Goal: Task Accomplishment & Management: Complete application form

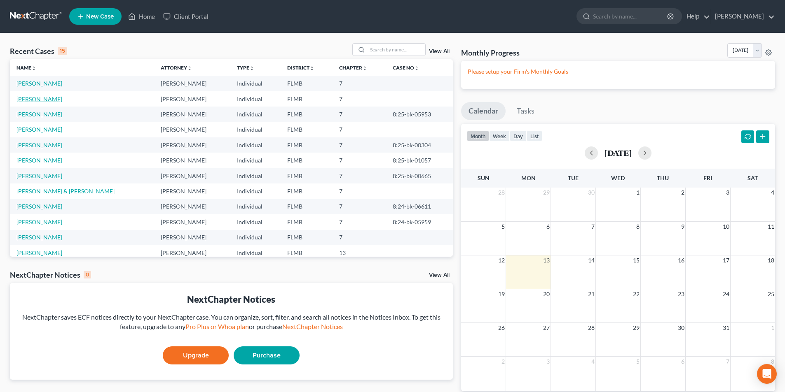
click at [26, 98] on link "[PERSON_NAME]" at bounding box center [39, 99] width 46 height 7
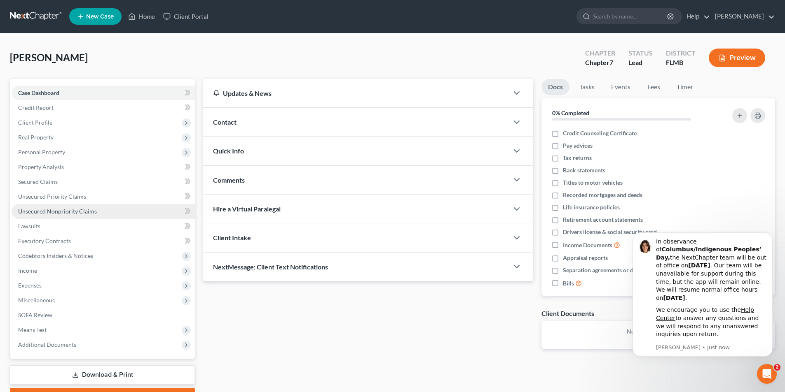
click at [42, 211] on span "Unsecured Nonpriority Claims" at bounding box center [57, 211] width 79 height 7
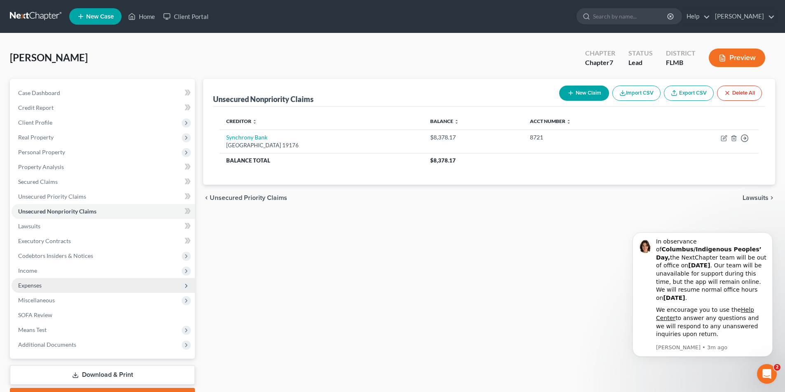
click at [32, 285] on span "Expenses" at bounding box center [29, 285] width 23 height 7
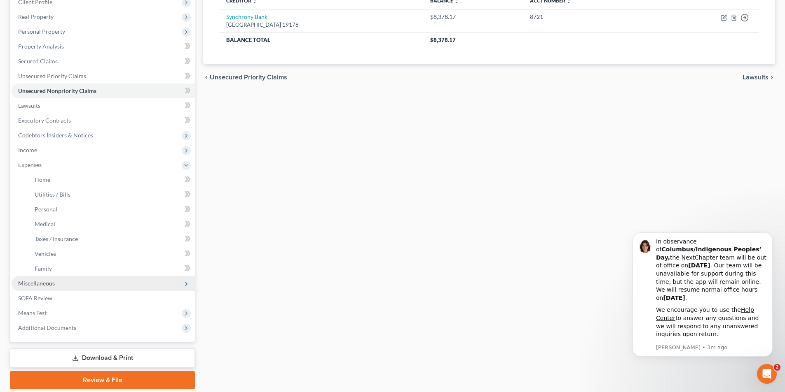
scroll to position [124, 0]
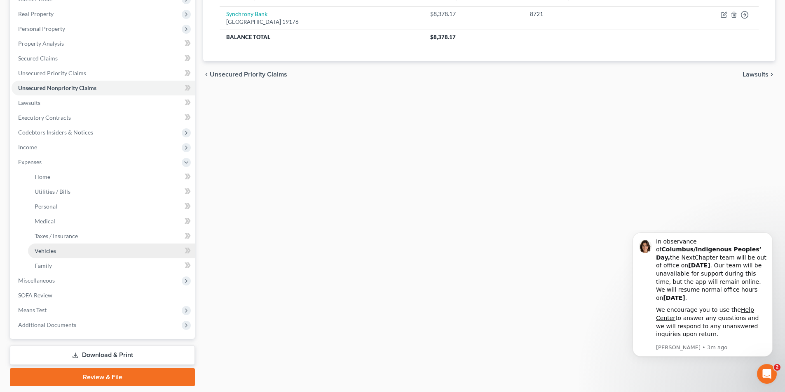
click at [42, 252] on span "Vehicles" at bounding box center [45, 251] width 21 height 7
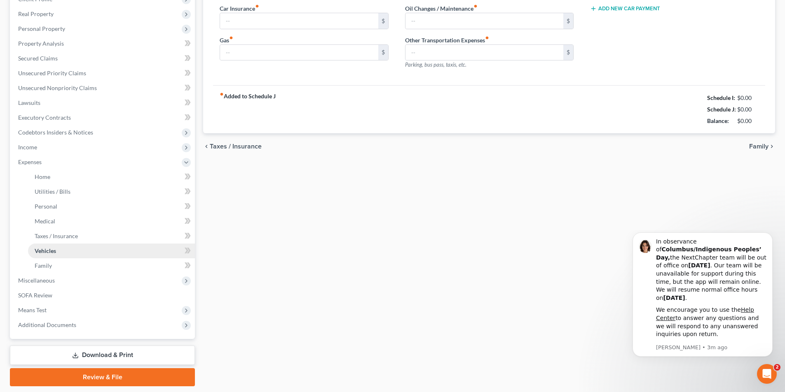
type input "125.00"
type input "50.00"
type input "25.00"
type input "0.00"
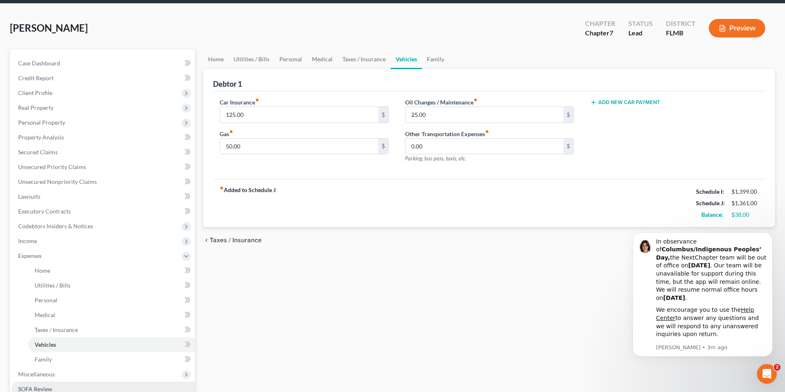
scroll to position [149, 0]
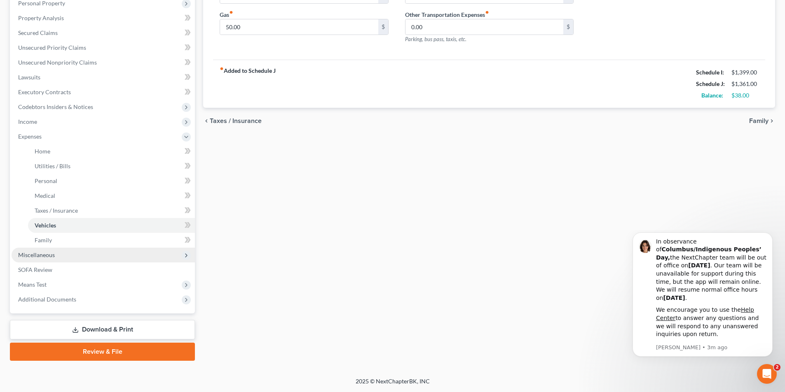
click at [37, 255] on span "Miscellaneous" at bounding box center [36, 255] width 37 height 7
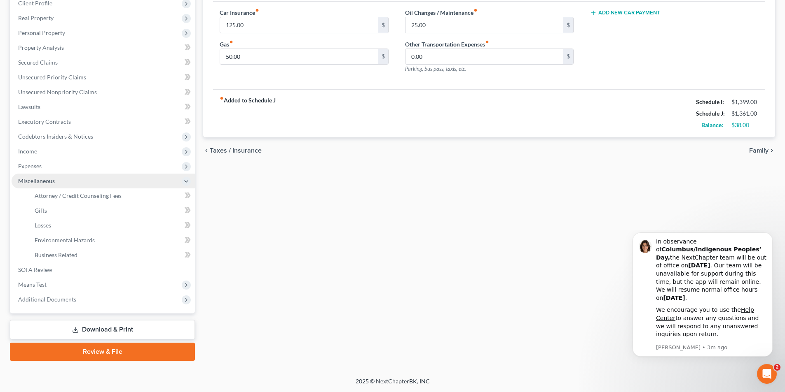
scroll to position [119, 0]
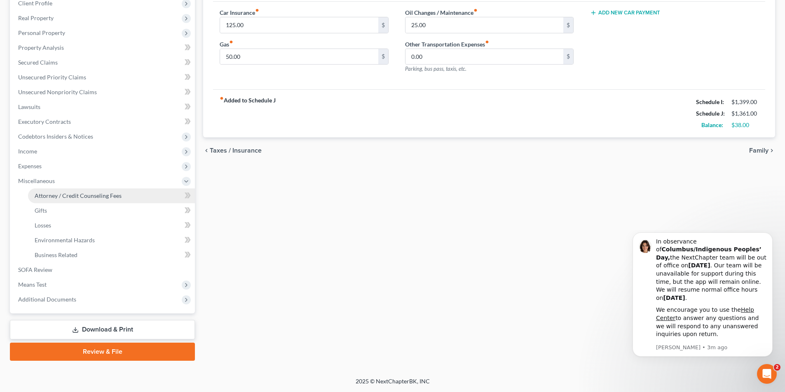
click at [93, 196] on span "Attorney / Credit Counseling Fees" at bounding box center [78, 195] width 87 height 7
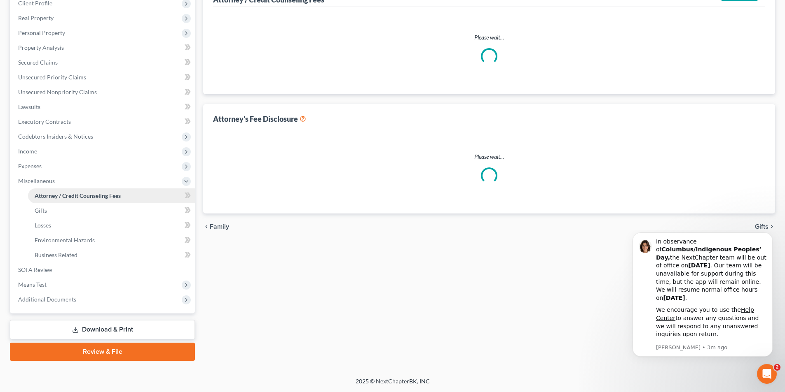
scroll to position [27, 0]
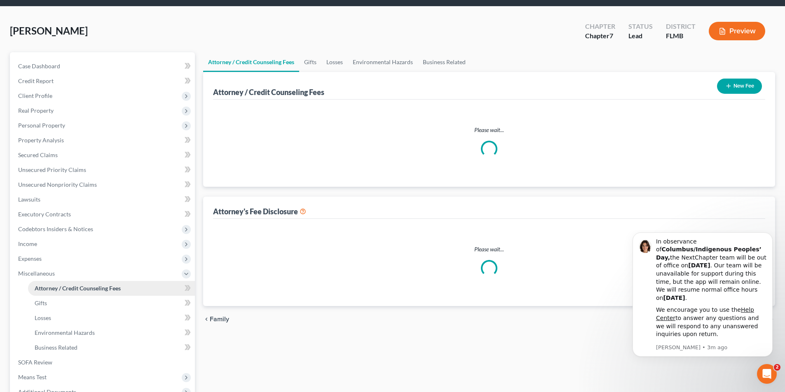
select select "0"
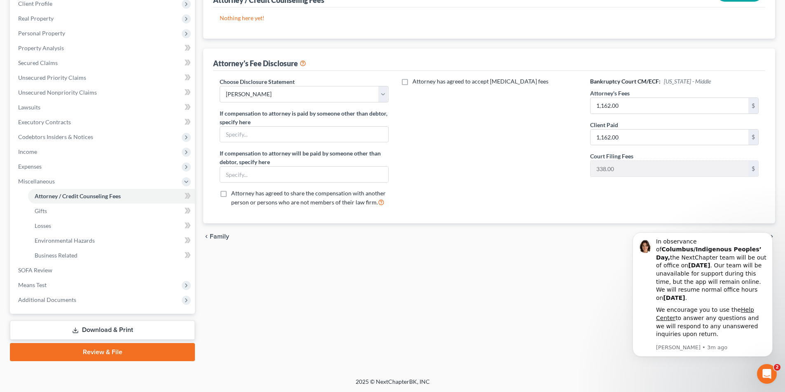
scroll to position [119, 0]
click at [40, 211] on span "Gifts" at bounding box center [41, 210] width 12 height 7
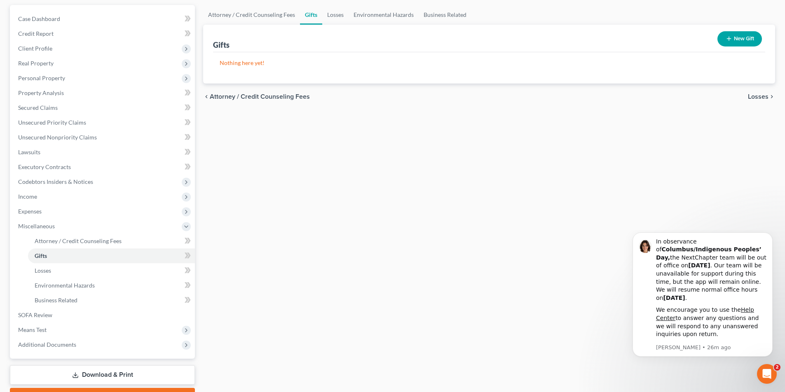
scroll to position [119, 0]
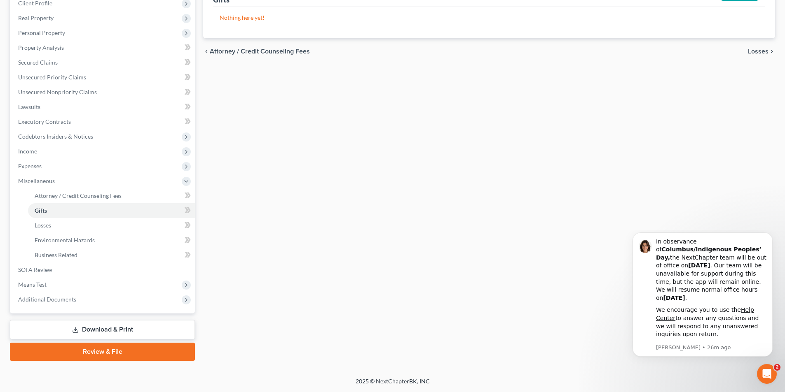
click at [104, 330] on link "Download & Print" at bounding box center [102, 329] width 185 height 19
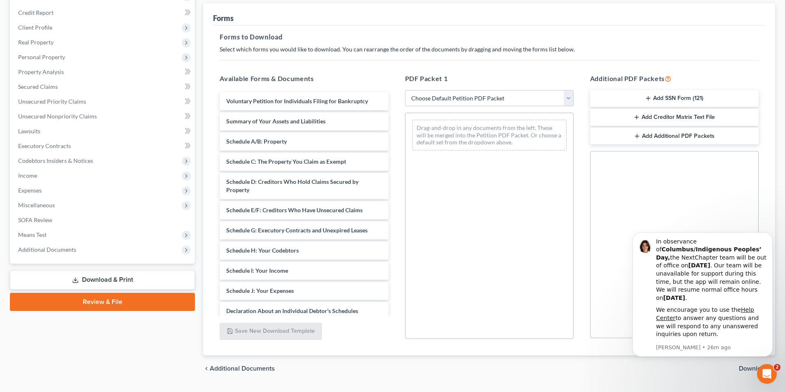
scroll to position [75, 0]
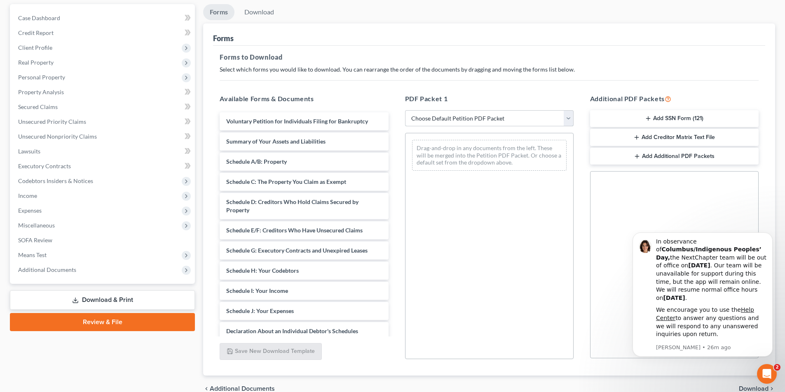
click at [558, 120] on select "Choose Default Petition PDF Packet Complete Bankruptcy Petition (all forms and …" at bounding box center [489, 118] width 168 height 16
select select "0"
click at [405, 110] on select "Choose Default Petition PDF Packet Complete Bankruptcy Petition (all forms and …" at bounding box center [489, 118] width 168 height 16
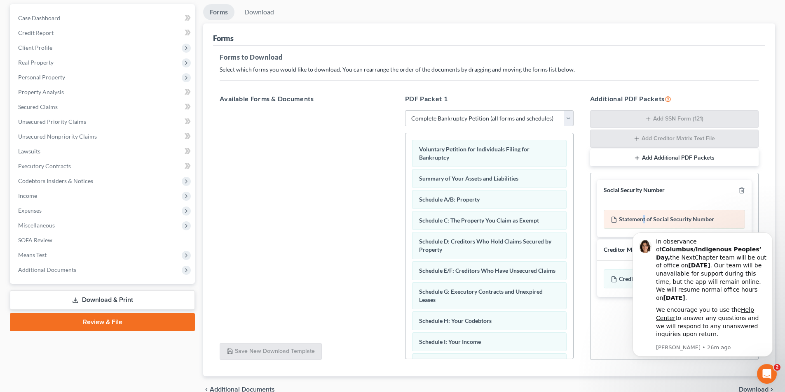
click at [645, 217] on div "Statement of Social Security Number" at bounding box center [673, 219] width 141 height 19
click at [327, 236] on div at bounding box center [304, 223] width 182 height 227
click at [768, 237] on icon "Dismiss notification" at bounding box center [770, 235] width 5 height 5
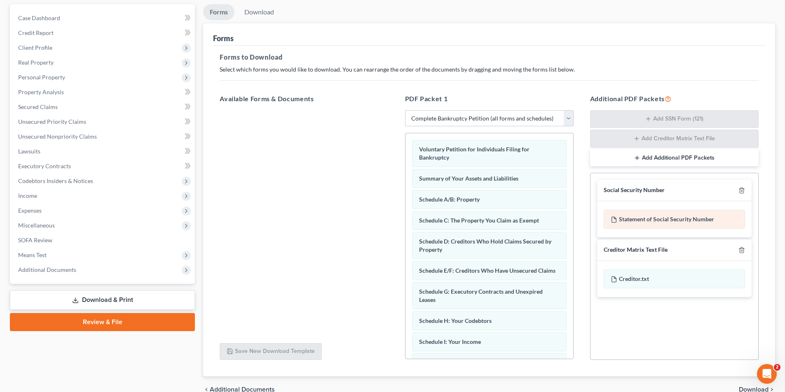
click at [657, 220] on div "Statement of Social Security Number" at bounding box center [673, 219] width 141 height 19
click at [265, 152] on div at bounding box center [304, 223] width 182 height 227
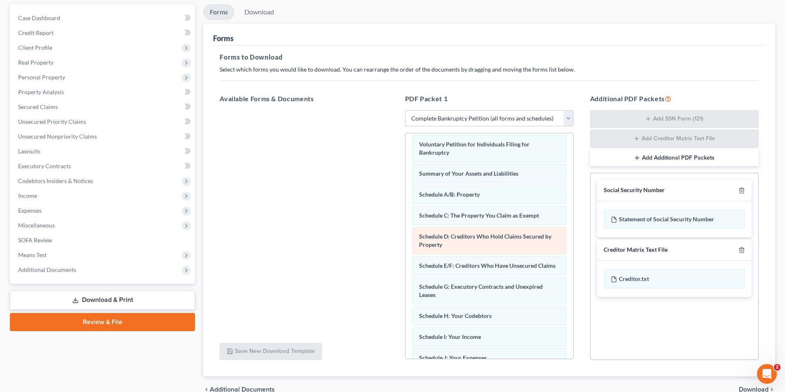
scroll to position [0, 0]
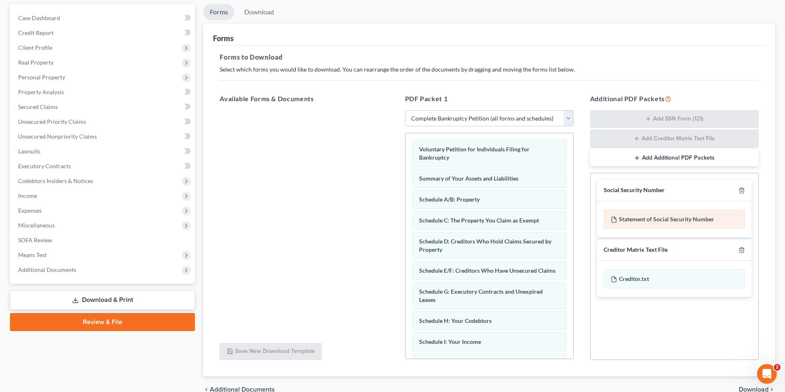
click at [640, 220] on div "Statement of Social Security Number" at bounding box center [673, 219] width 141 height 19
click at [612, 220] on icon at bounding box center [613, 220] width 7 height 7
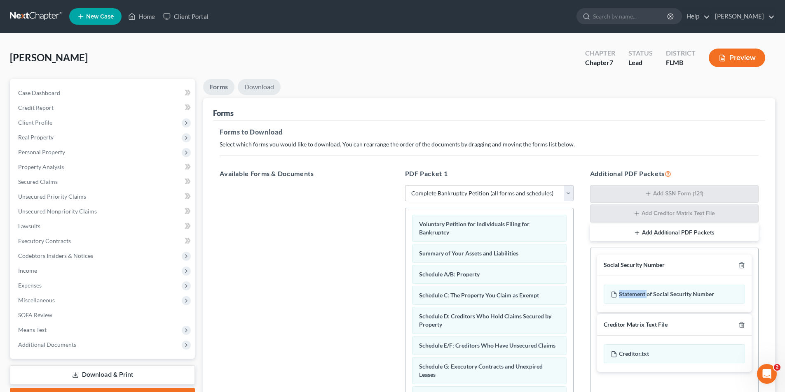
click at [258, 87] on link "Download" at bounding box center [259, 87] width 43 height 16
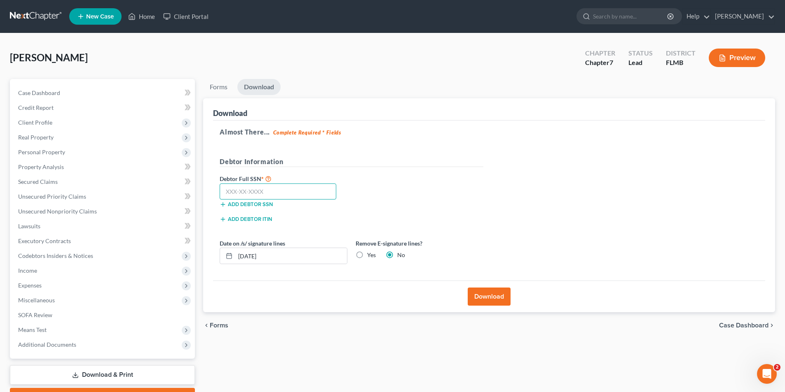
click at [238, 194] on input "text" at bounding box center [278, 192] width 117 height 16
type input "396-40-8125"
click at [490, 296] on button "Download" at bounding box center [488, 297] width 43 height 18
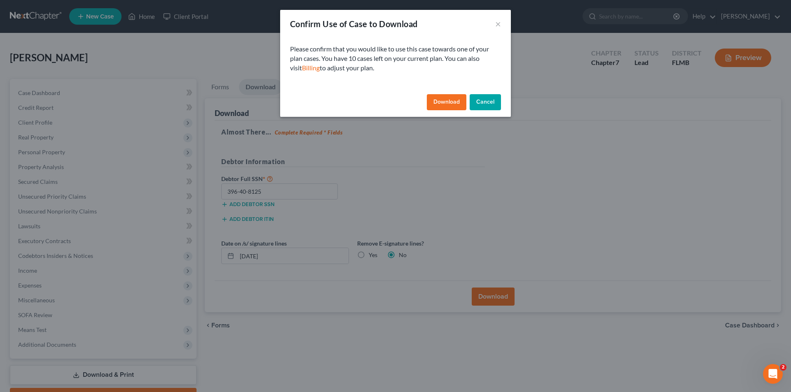
drag, startPoint x: 444, startPoint y: 100, endPoint x: 449, endPoint y: 103, distance: 5.4
click at [447, 103] on button "Download" at bounding box center [447, 102] width 40 height 16
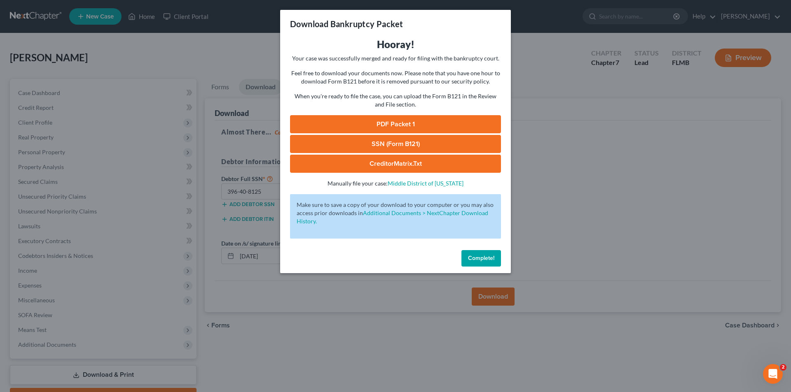
click at [392, 124] on link "PDF Packet 1" at bounding box center [395, 124] width 211 height 18
click at [385, 142] on link "SSN (Form B121)" at bounding box center [395, 144] width 211 height 18
click at [393, 163] on link "CreditorMatrix.txt" at bounding box center [395, 164] width 211 height 18
click at [487, 258] on span "Complete!" at bounding box center [481, 258] width 26 height 7
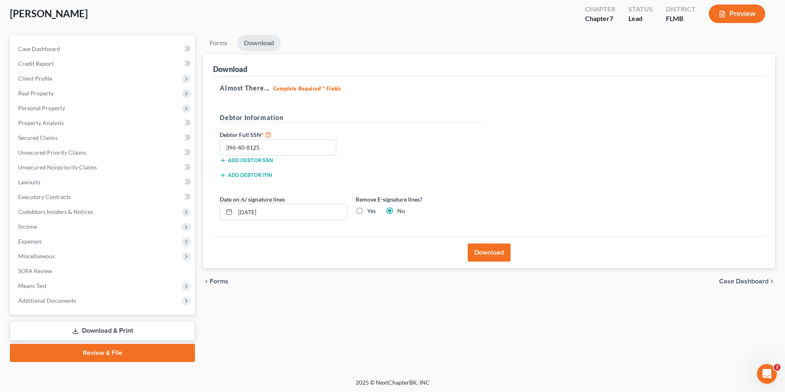
scroll to position [45, 0]
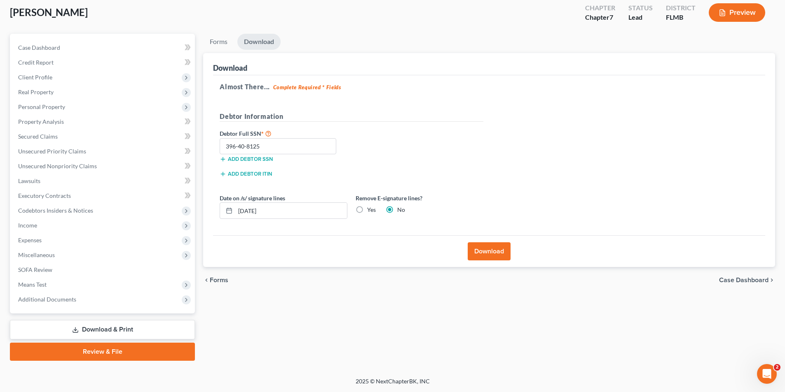
click at [112, 351] on link "Review & File" at bounding box center [102, 352] width 185 height 18
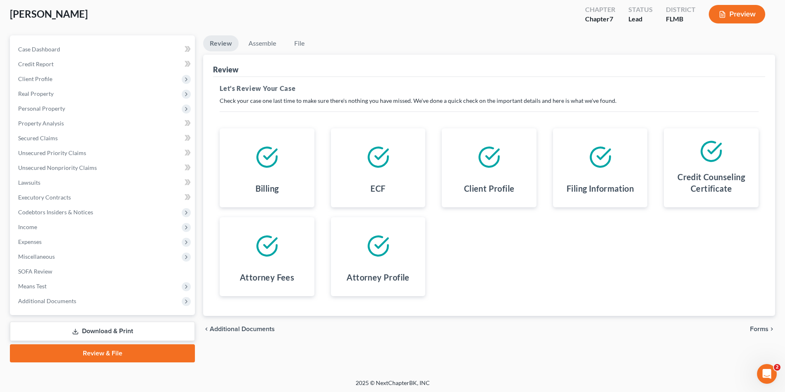
scroll to position [45, 0]
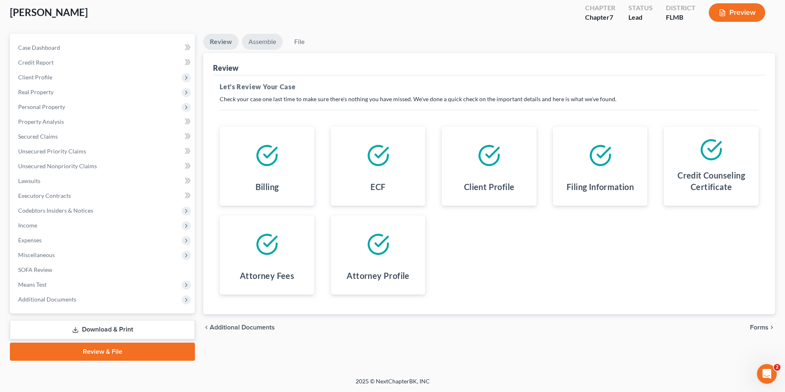
click at [257, 43] on link "Assemble" at bounding box center [262, 42] width 41 height 16
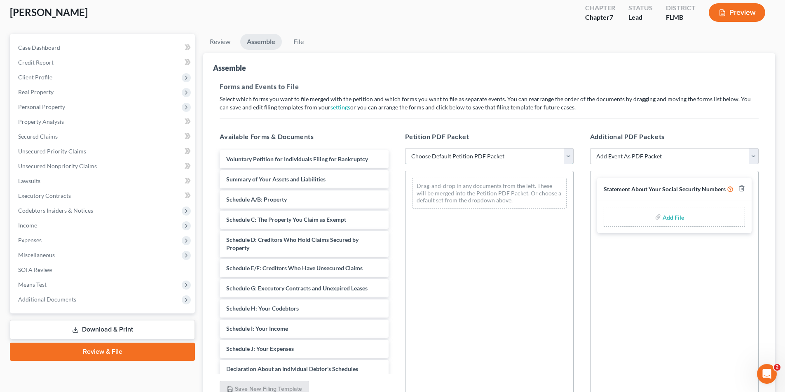
click at [509, 157] on select "Choose Default Petition PDF Packet Complete Bankruptcy Petition (all forms and …" at bounding box center [489, 156] width 168 height 16
select select "0"
click at [405, 148] on select "Choose Default Petition PDF Packet Complete Bankruptcy Petition (all forms and …" at bounding box center [489, 156] width 168 height 16
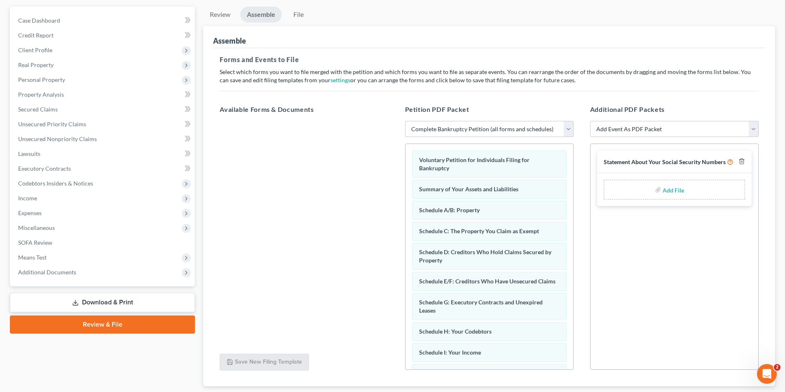
scroll to position [0, 0]
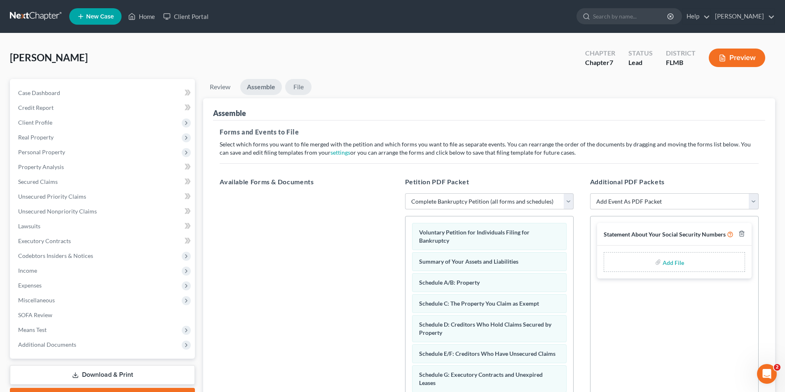
click at [299, 86] on link "File" at bounding box center [298, 87] width 26 height 16
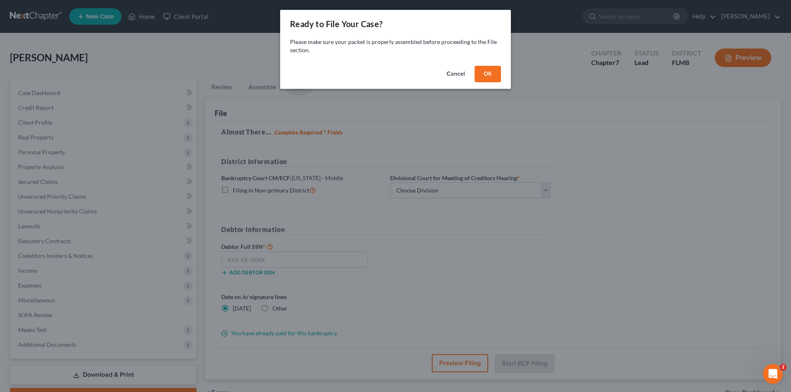
click at [487, 74] on button "OK" at bounding box center [487, 74] width 26 height 16
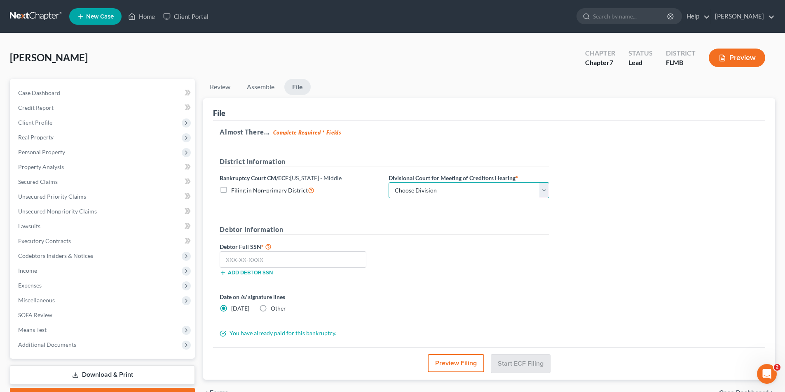
click at [481, 189] on select "Choose Division [GEOGRAPHIC_DATA][PERSON_NAME] [GEOGRAPHIC_DATA] [GEOGRAPHIC_DA…" at bounding box center [468, 190] width 161 height 16
select select "3"
click at [388, 182] on select "Choose Division [GEOGRAPHIC_DATA][PERSON_NAME] [GEOGRAPHIC_DATA] [GEOGRAPHIC_DA…" at bounding box center [468, 190] width 161 height 16
click at [228, 262] on input "text" at bounding box center [293, 260] width 147 height 16
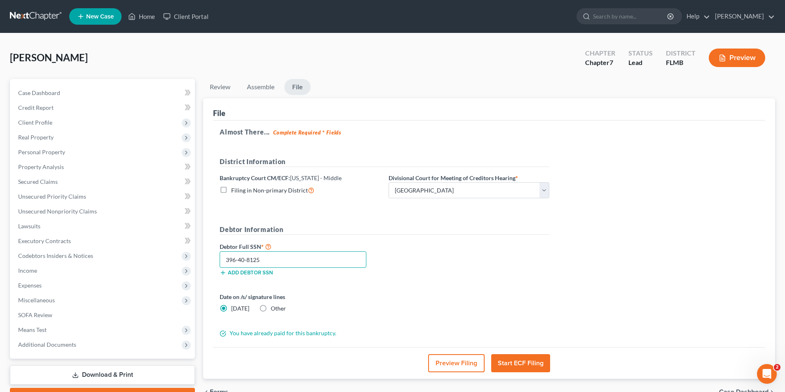
type input "396-40-8125"
click at [520, 363] on button "Start ECF Filing" at bounding box center [520, 364] width 59 height 18
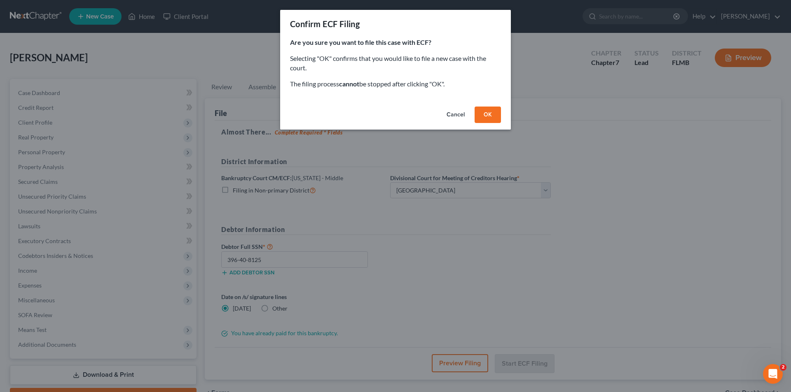
click at [488, 112] on button "OK" at bounding box center [487, 115] width 26 height 16
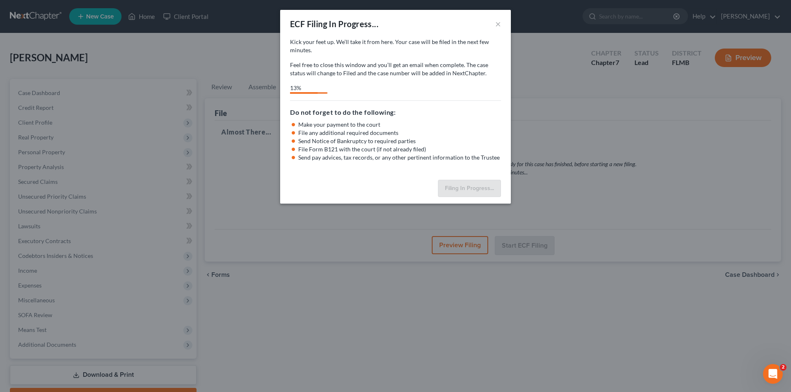
select select "3"
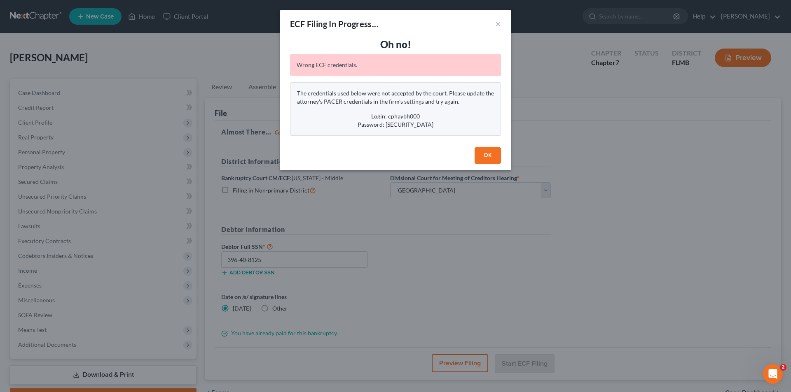
click at [486, 154] on button "OK" at bounding box center [487, 155] width 26 height 16
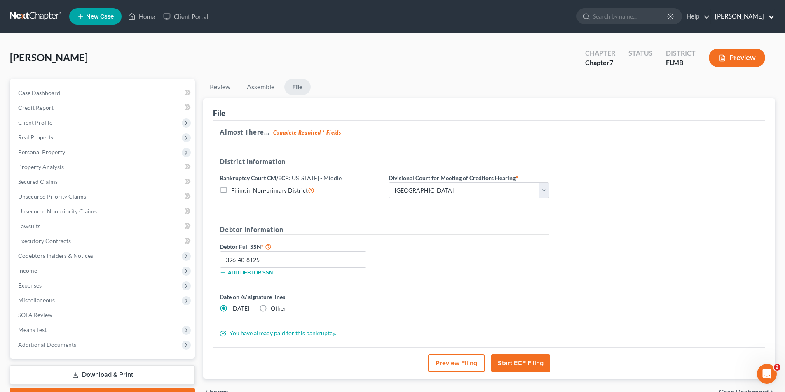
click at [750, 15] on link "[PERSON_NAME]" at bounding box center [742, 16] width 64 height 15
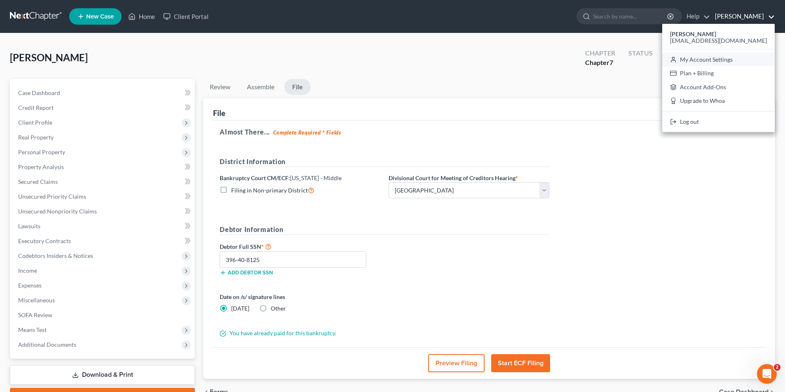
click at [735, 59] on link "My Account Settings" at bounding box center [718, 60] width 112 height 14
select select "24"
select select "9"
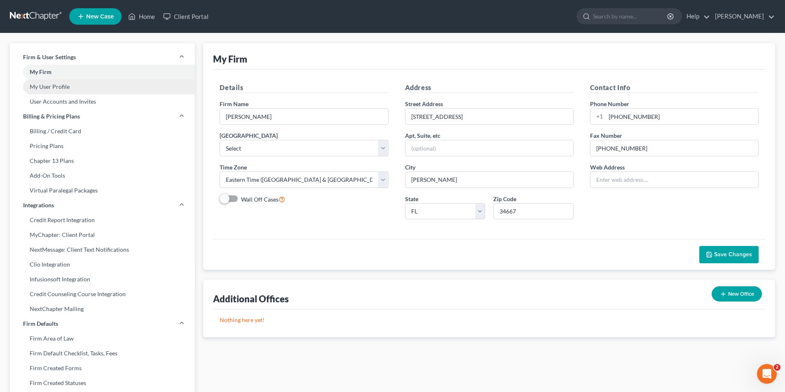
click at [47, 85] on link "My User Profile" at bounding box center [102, 86] width 185 height 15
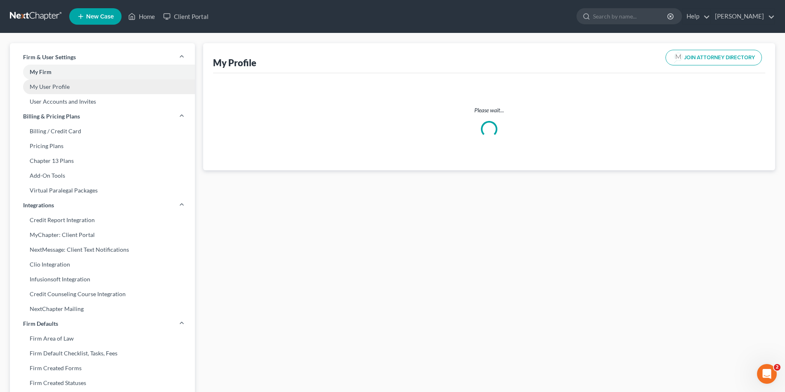
select select "9"
select select "15"
select select "attorney"
select select "0"
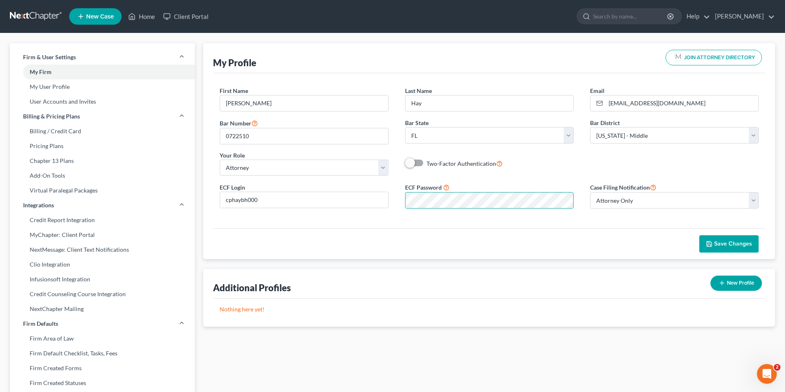
click at [726, 243] on span "Save Changes" at bounding box center [733, 244] width 38 height 7
click at [146, 15] on link "Home" at bounding box center [141, 16] width 35 height 15
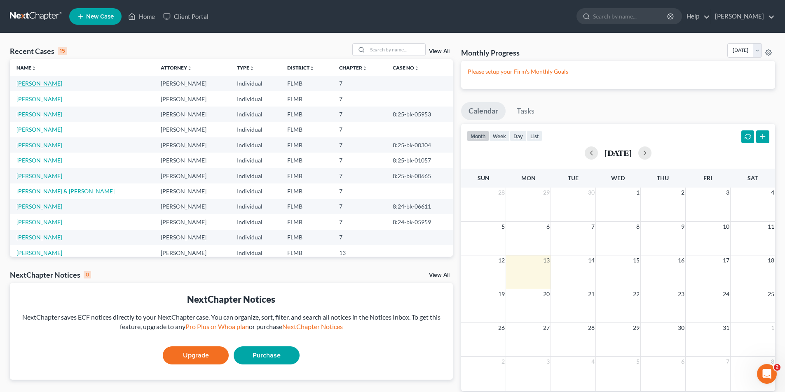
click at [45, 83] on link "[PERSON_NAME]" at bounding box center [39, 83] width 46 height 7
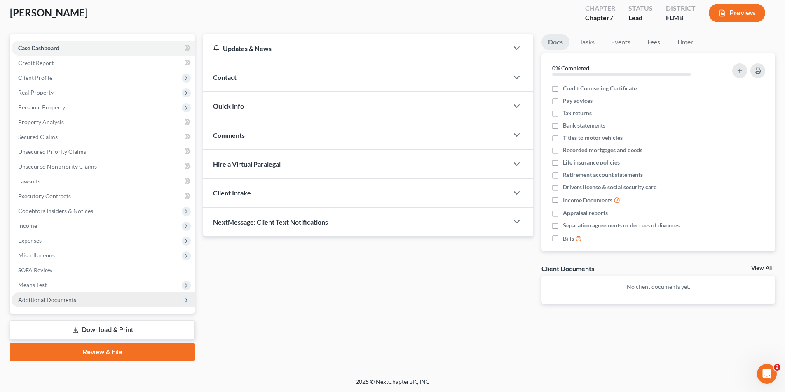
scroll to position [45, 0]
click at [107, 352] on link "Review & File" at bounding box center [102, 352] width 185 height 18
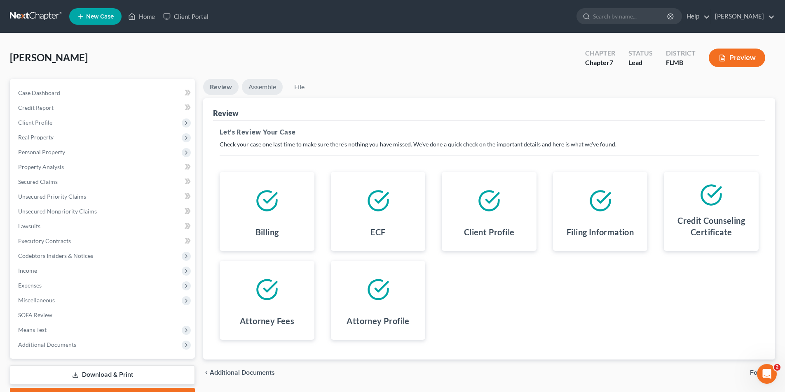
click at [262, 86] on link "Assemble" at bounding box center [262, 87] width 41 height 16
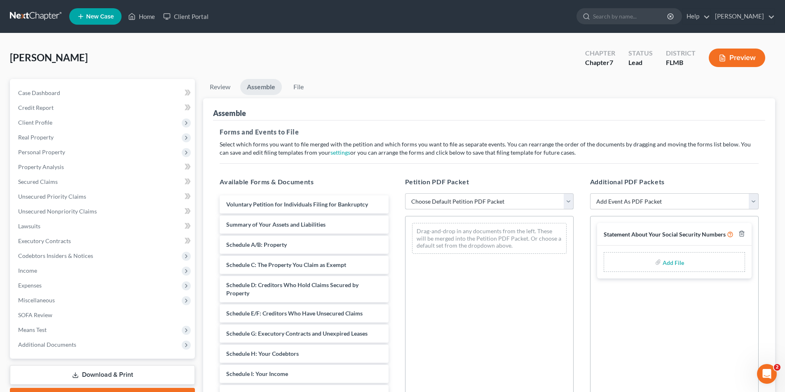
click at [510, 200] on select "Choose Default Petition PDF Packet Complete Bankruptcy Petition (all forms and …" at bounding box center [489, 202] width 168 height 16
select select "0"
click at [405, 194] on select "Choose Default Petition PDF Packet Complete Bankruptcy Petition (all forms and …" at bounding box center [489, 202] width 168 height 16
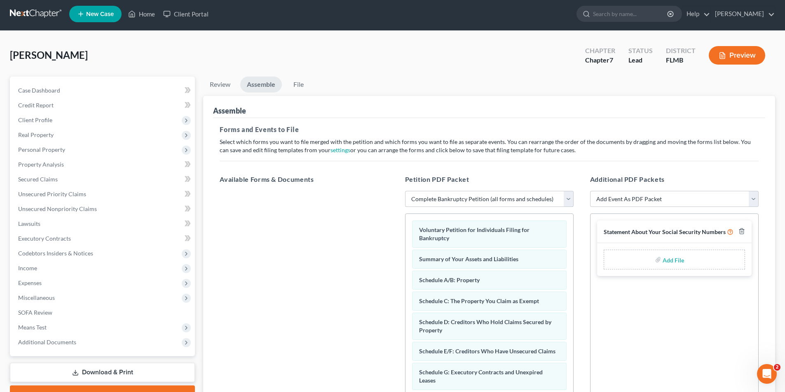
scroll to position [1, 0]
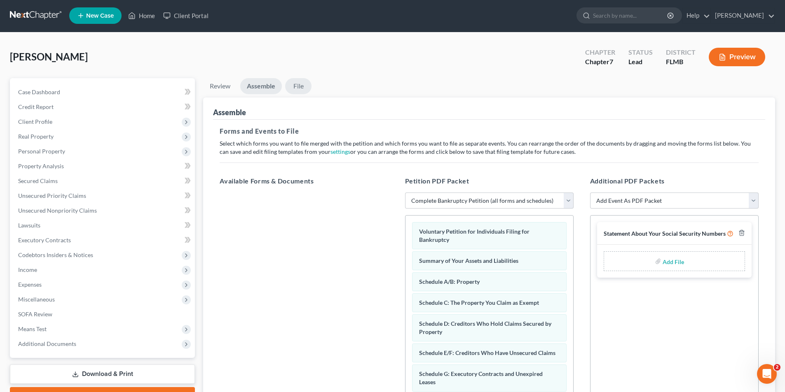
click at [298, 88] on link "File" at bounding box center [298, 86] width 26 height 16
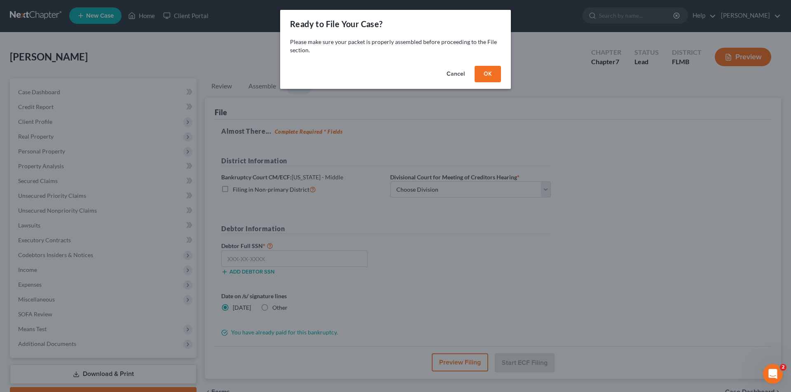
click at [487, 74] on button "OK" at bounding box center [487, 74] width 26 height 16
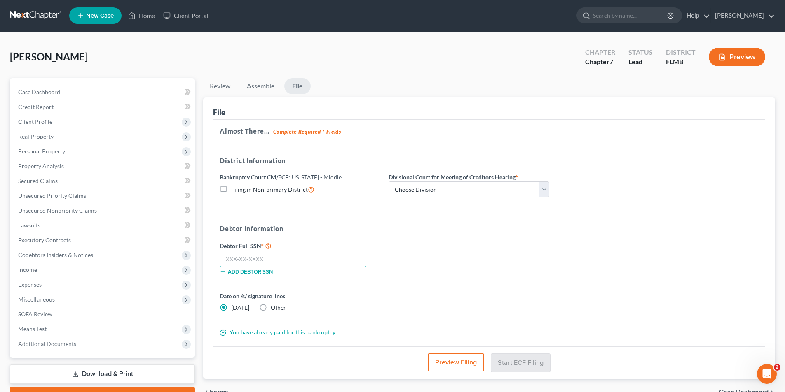
click at [228, 259] on input "text" at bounding box center [293, 259] width 147 height 16
type input "396-40-8125"
click at [470, 188] on select "Choose Division [GEOGRAPHIC_DATA][PERSON_NAME] [GEOGRAPHIC_DATA] [GEOGRAPHIC_DA…" at bounding box center [468, 190] width 161 height 16
select select "3"
click at [388, 182] on select "Choose Division [GEOGRAPHIC_DATA][PERSON_NAME] [GEOGRAPHIC_DATA] [GEOGRAPHIC_DA…" at bounding box center [468, 190] width 161 height 16
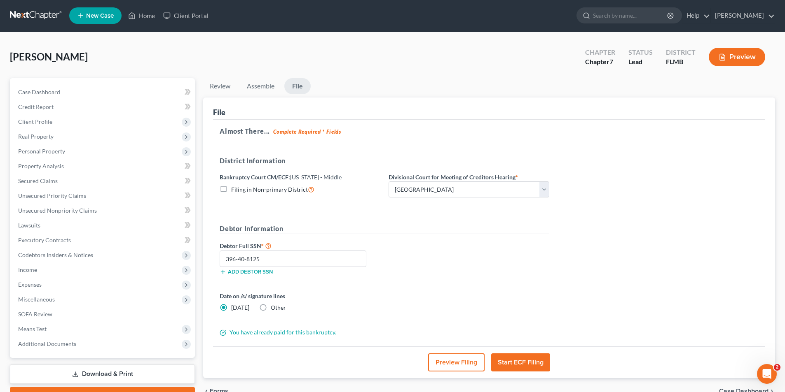
click at [533, 362] on button "Start ECF Filing" at bounding box center [520, 363] width 59 height 18
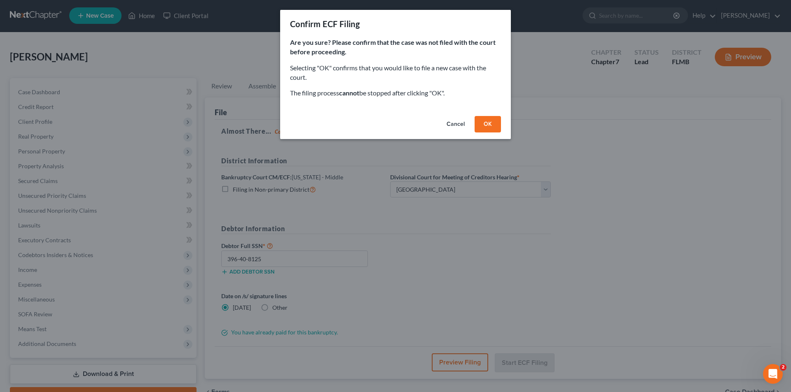
click at [483, 124] on button "OK" at bounding box center [487, 124] width 26 height 16
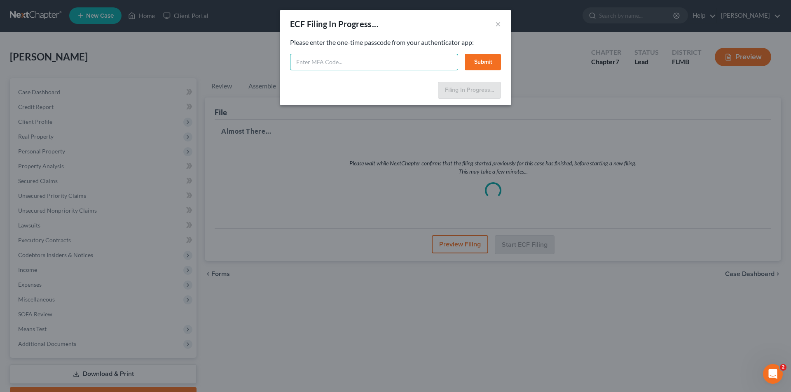
click at [297, 62] on input "text" at bounding box center [374, 62] width 168 height 16
type input "590070"
click at [482, 63] on button "Submit" at bounding box center [483, 62] width 36 height 16
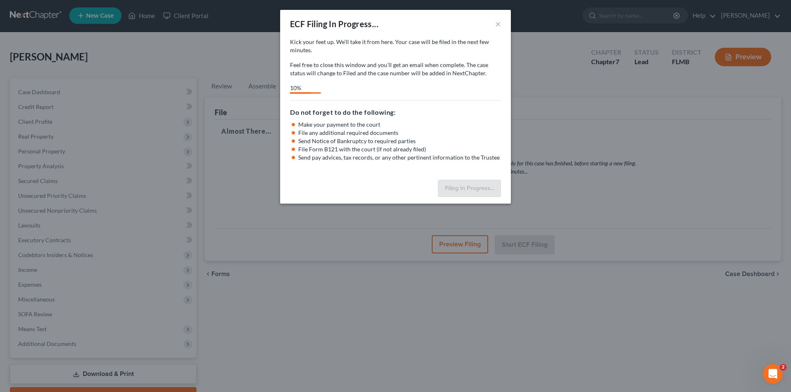
select select "3"
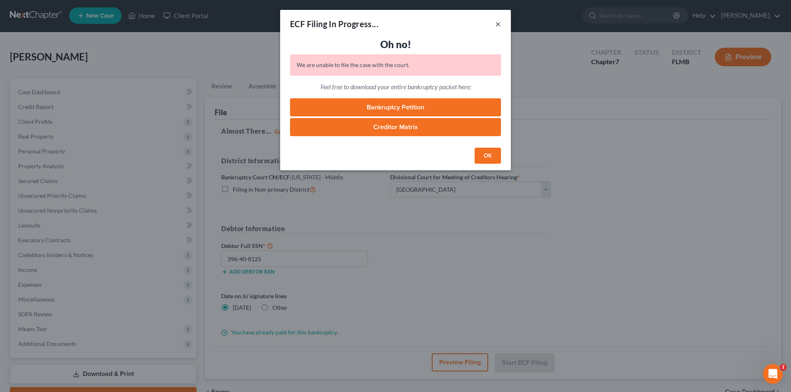
click at [498, 23] on button "×" at bounding box center [498, 24] width 6 height 10
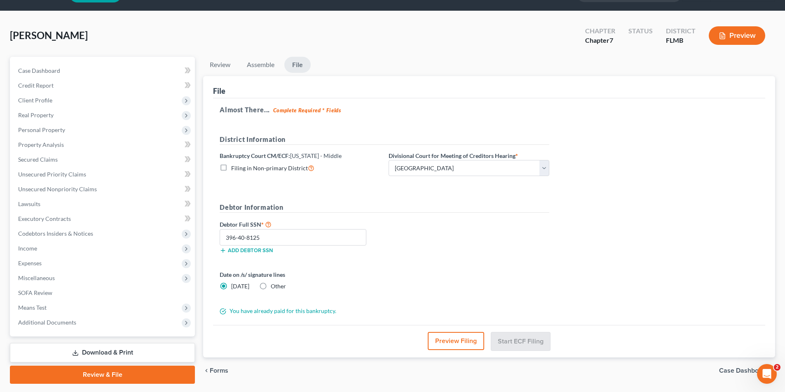
scroll to position [45, 0]
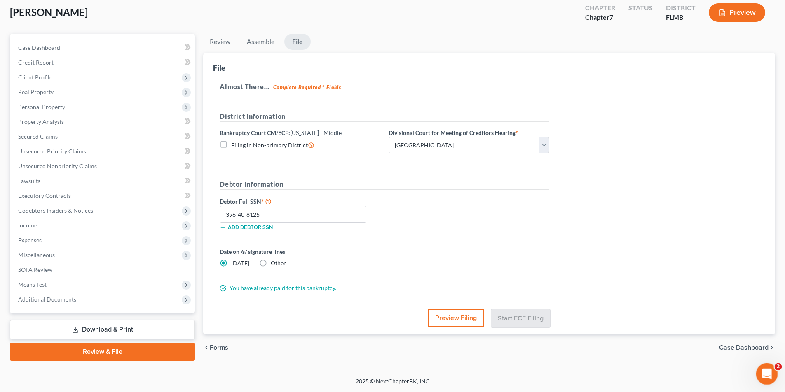
click at [764, 369] on icon "Open Intercom Messenger" at bounding box center [766, 374] width 14 height 14
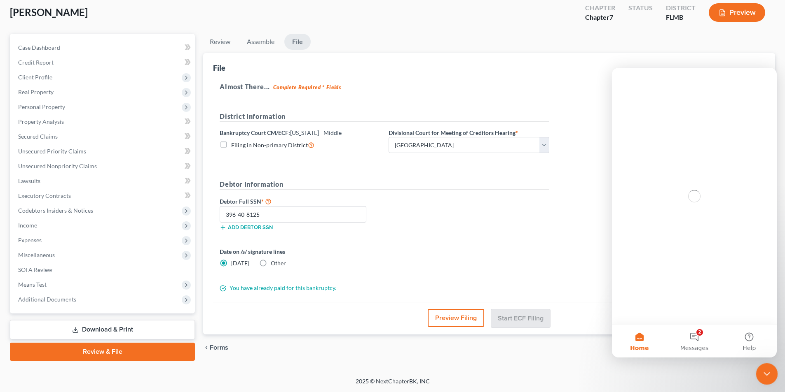
scroll to position [0, 0]
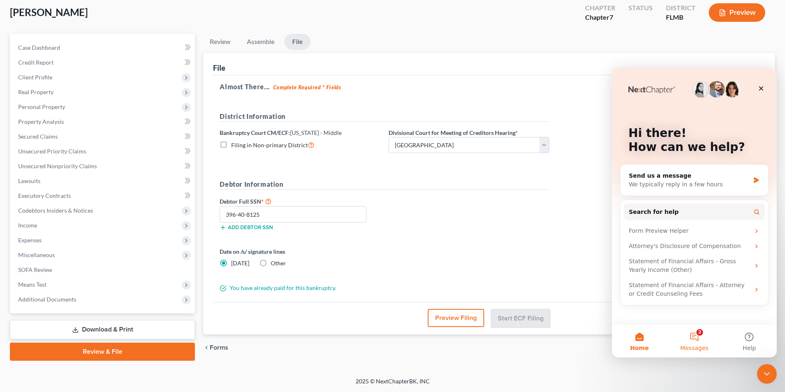
click at [697, 339] on button "2 Messages" at bounding box center [693, 341] width 55 height 33
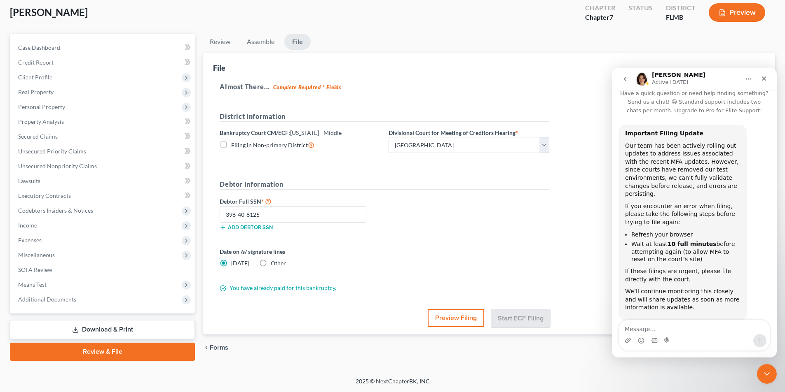
scroll to position [18, 0]
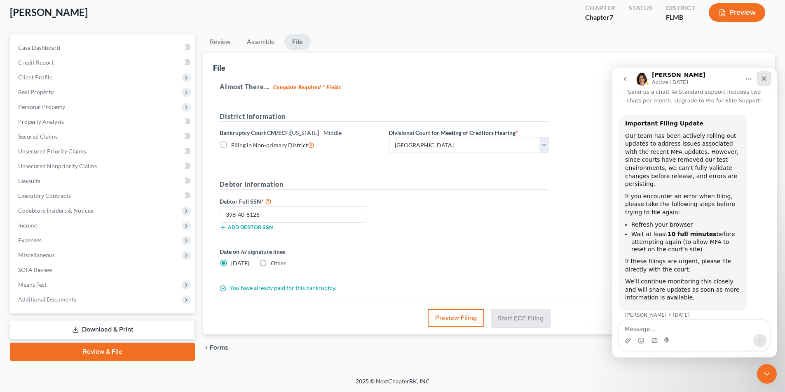
click at [765, 79] on icon "Close" at bounding box center [763, 78] width 7 height 7
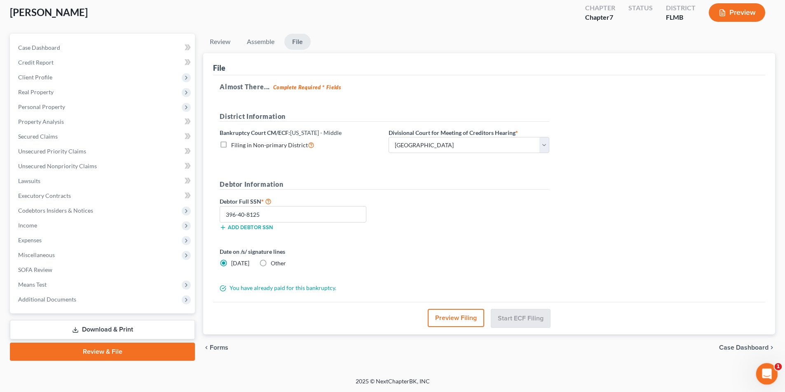
click at [764, 379] on div "Open Intercom Messenger" at bounding box center [765, 373] width 27 height 27
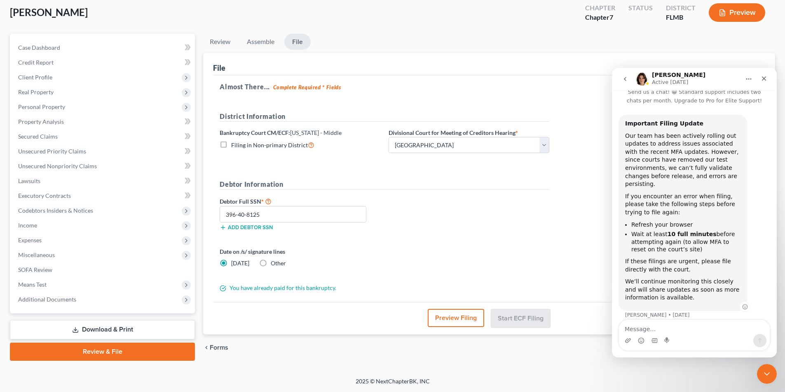
scroll to position [0, 0]
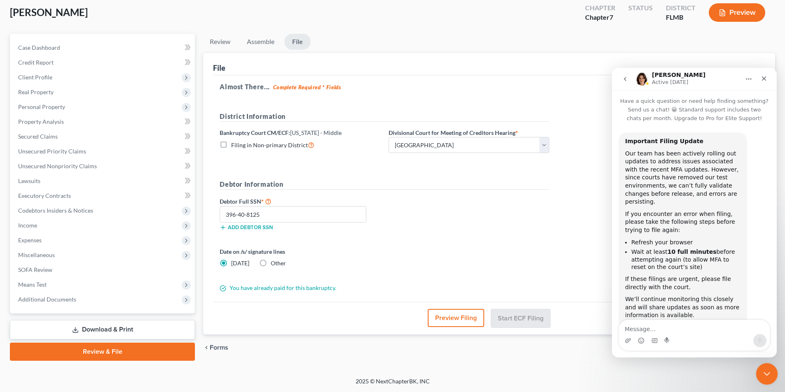
click at [762, 374] on icon "Close Intercom Messenger" at bounding box center [765, 373] width 10 height 10
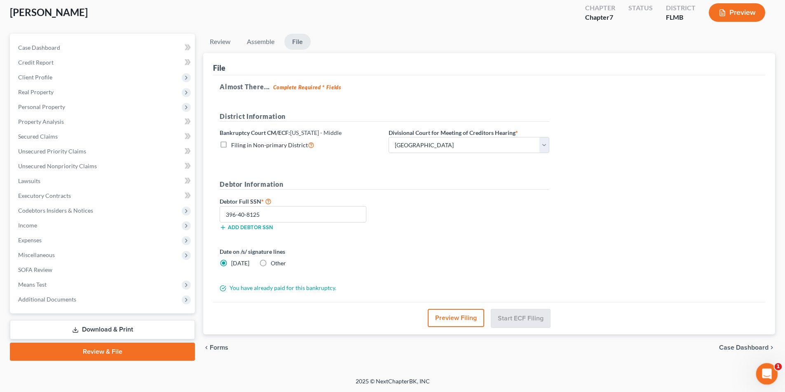
click at [762, 371] on icon "Open Intercom Messenger" at bounding box center [766, 374] width 14 height 14
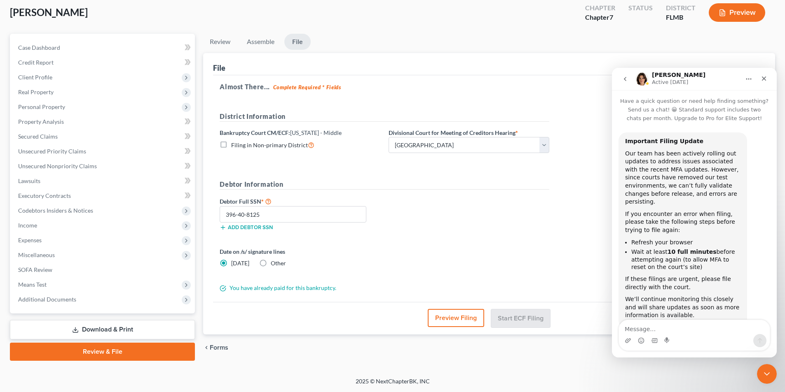
scroll to position [18, 0]
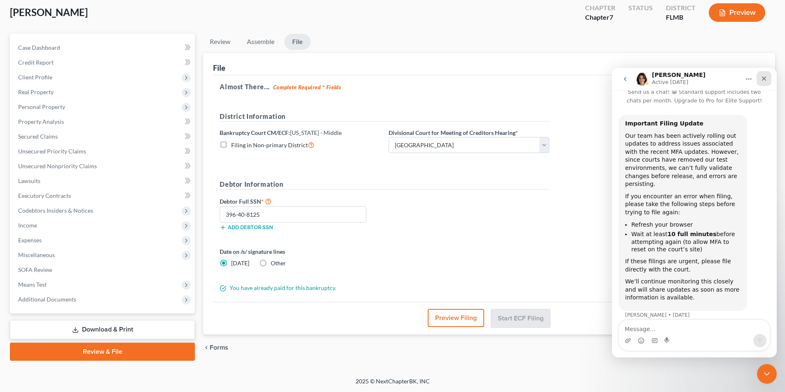
click at [765, 77] on icon "Close" at bounding box center [763, 78] width 7 height 7
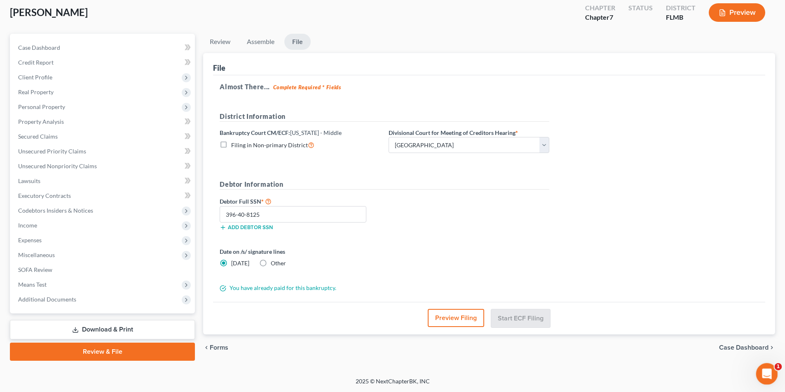
click at [764, 372] on icon "Open Intercom Messenger" at bounding box center [766, 374] width 14 height 14
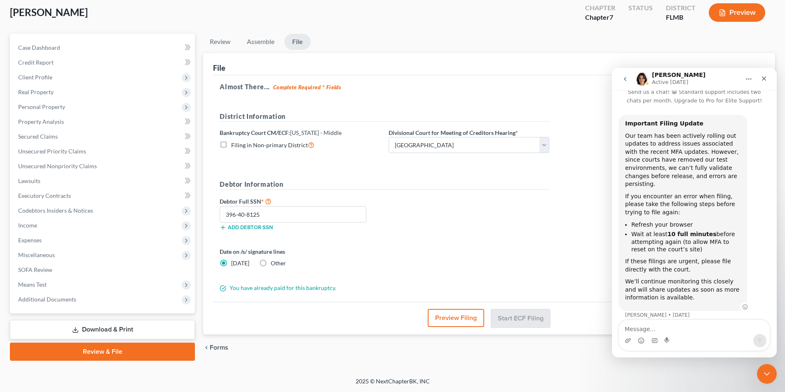
scroll to position [0, 0]
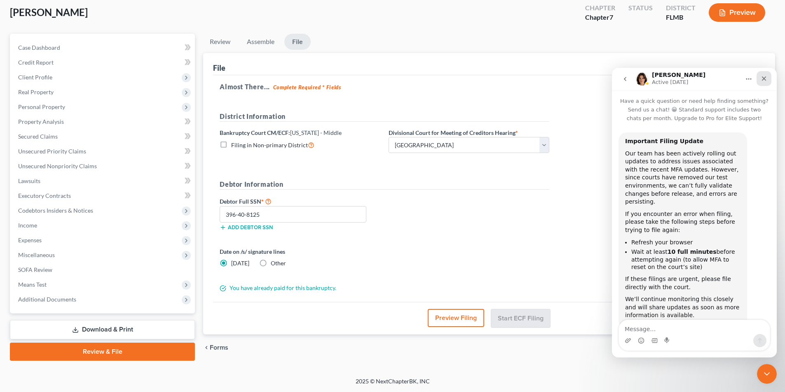
click at [763, 79] on icon "Close" at bounding box center [764, 79] width 5 height 5
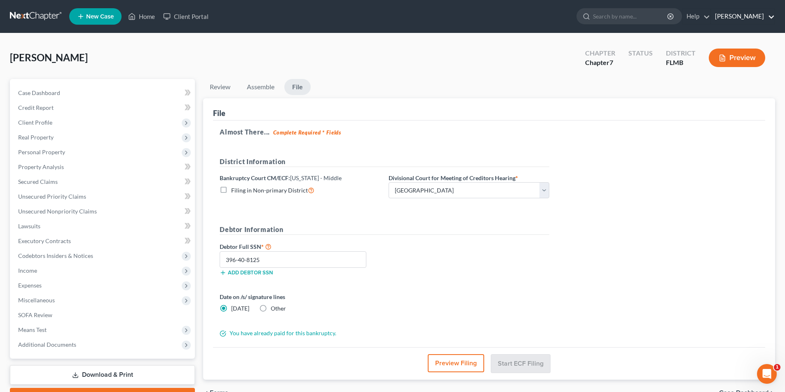
click at [750, 16] on link "[PERSON_NAME]" at bounding box center [742, 16] width 64 height 15
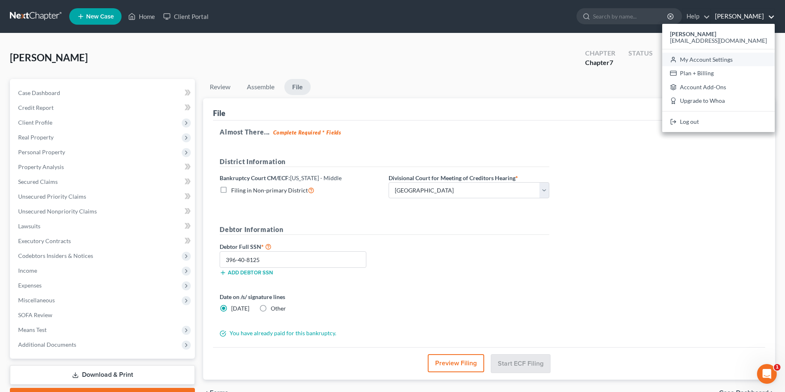
click at [724, 59] on link "My Account Settings" at bounding box center [718, 60] width 112 height 14
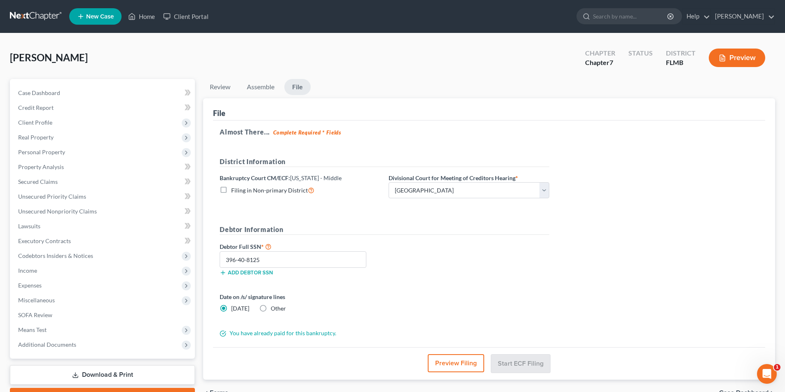
select select "15"
select select "24"
select select "9"
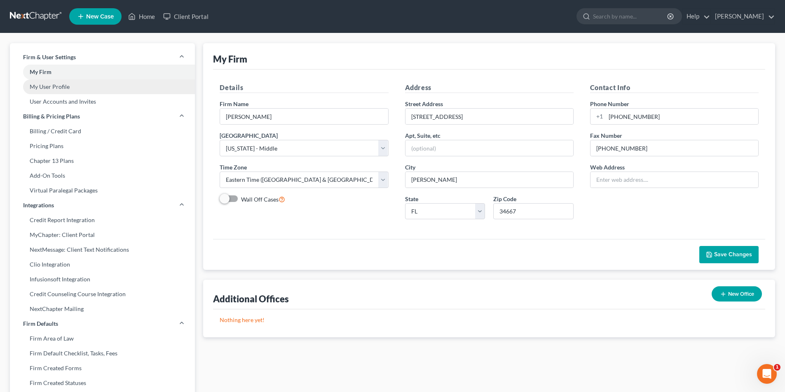
click at [57, 88] on link "My User Profile" at bounding box center [102, 86] width 185 height 15
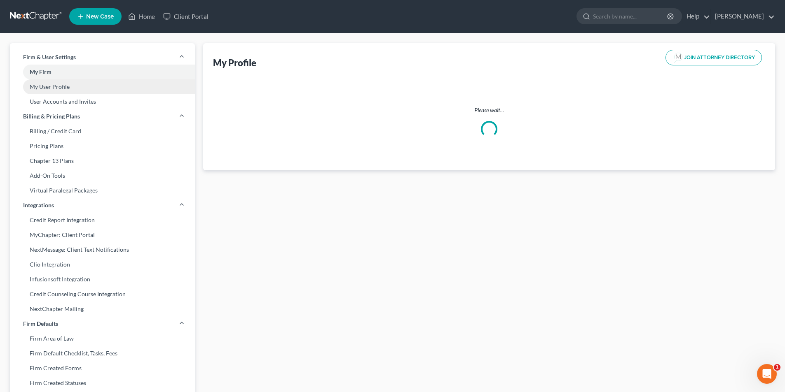
select select "9"
select select "15"
select select "attorney"
select select "0"
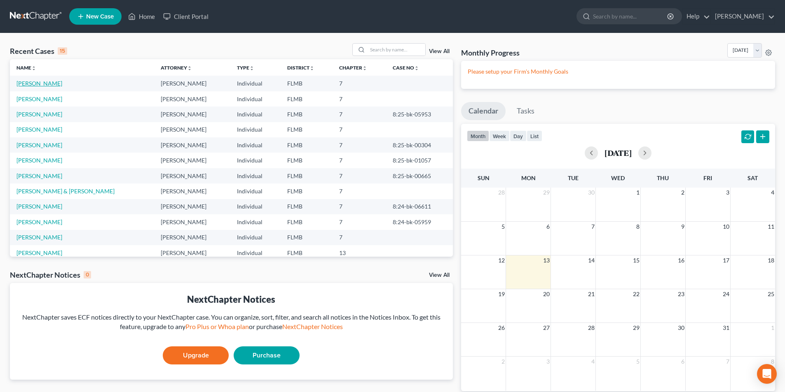
click at [36, 86] on link "[PERSON_NAME]" at bounding box center [39, 83] width 46 height 7
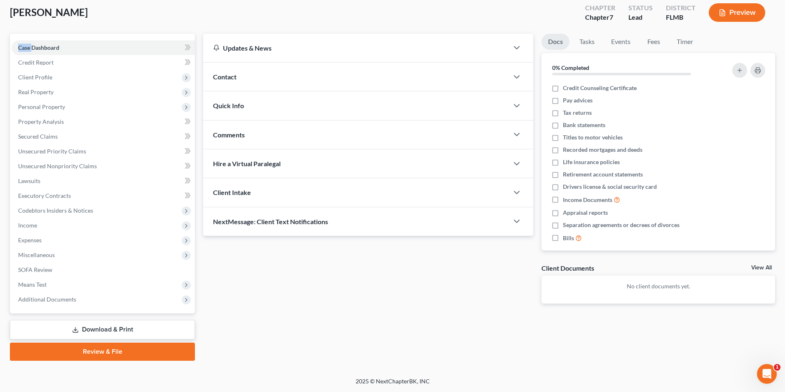
click at [108, 349] on link "Review & File" at bounding box center [102, 352] width 185 height 18
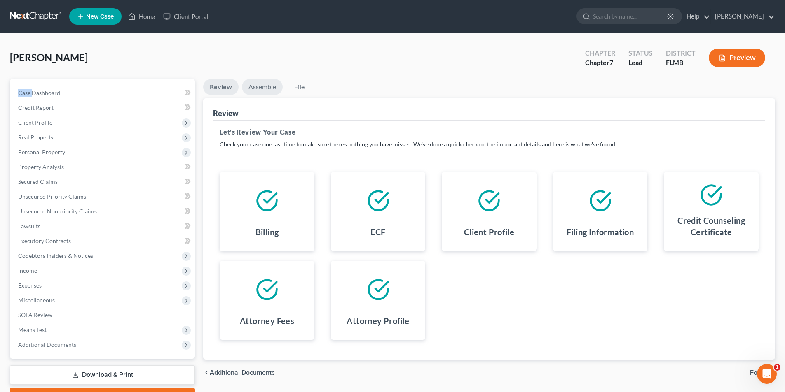
click at [264, 86] on link "Assemble" at bounding box center [262, 87] width 41 height 16
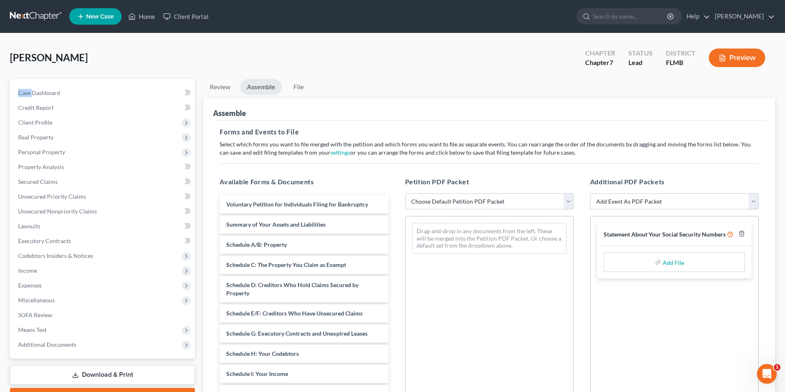
click at [495, 202] on select "Choose Default Petition PDF Packet Complete Bankruptcy Petition (all forms and …" at bounding box center [489, 202] width 168 height 16
click at [507, 200] on select "Choose Default Petition PDF Packet Complete Bankruptcy Petition (all forms and …" at bounding box center [489, 202] width 168 height 16
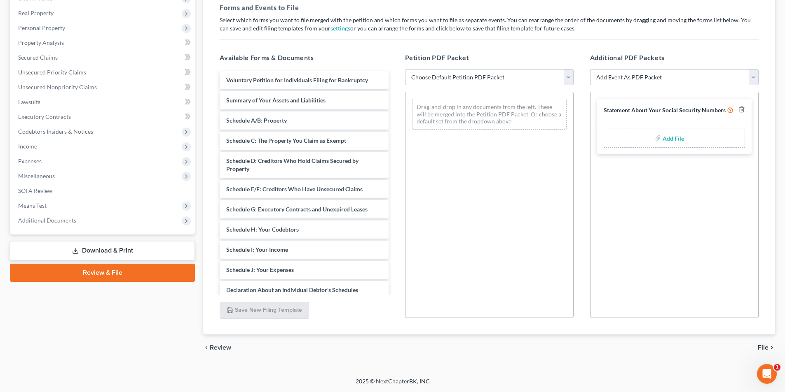
click at [493, 78] on select "Choose Default Petition PDF Packet Complete Bankruptcy Petition (all forms and …" at bounding box center [489, 77] width 168 height 16
click at [478, 77] on select "Choose Default Petition PDF Packet Complete Bankruptcy Petition (all forms and …" at bounding box center [489, 77] width 168 height 16
select select "0"
click at [405, 69] on select "Choose Default Petition PDF Packet Complete Bankruptcy Petition (all forms and …" at bounding box center [489, 77] width 168 height 16
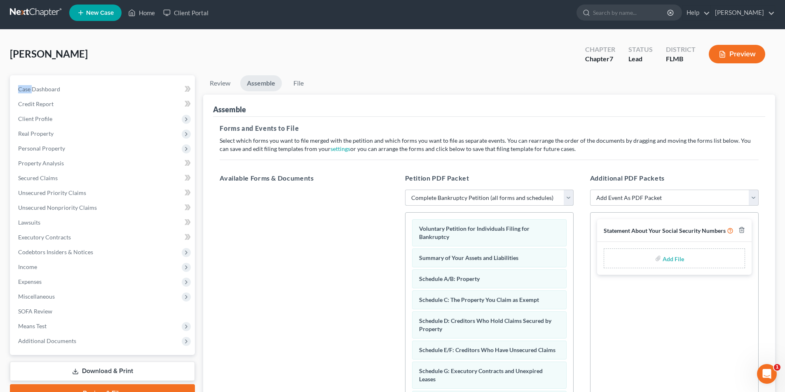
scroll to position [0, 0]
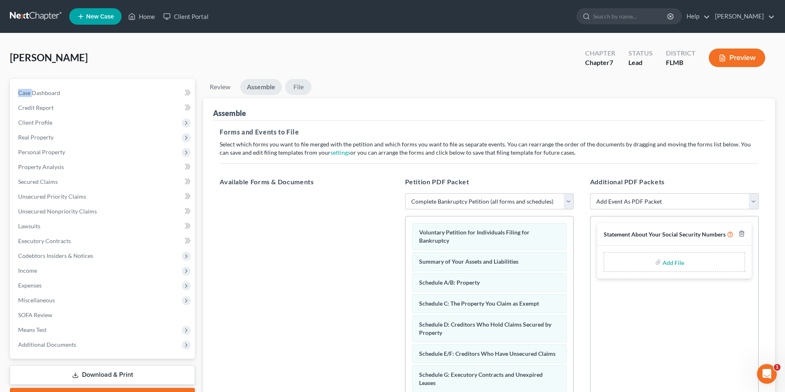
click at [296, 84] on link "File" at bounding box center [298, 87] width 26 height 16
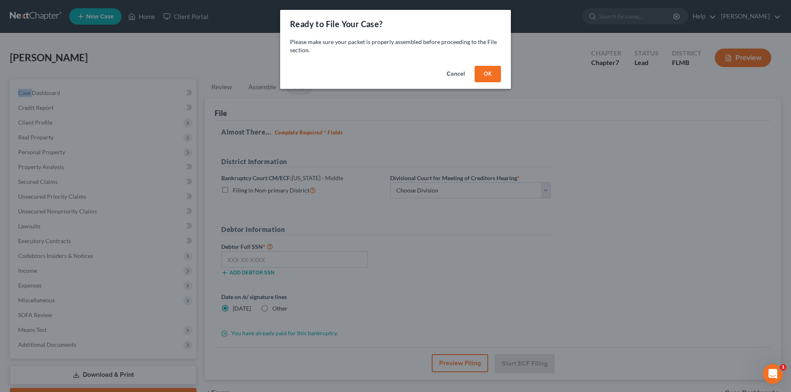
click at [485, 74] on button "OK" at bounding box center [487, 74] width 26 height 16
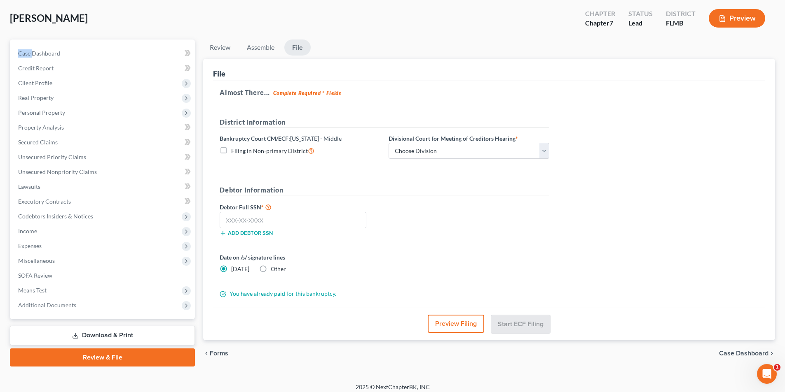
scroll to position [45, 0]
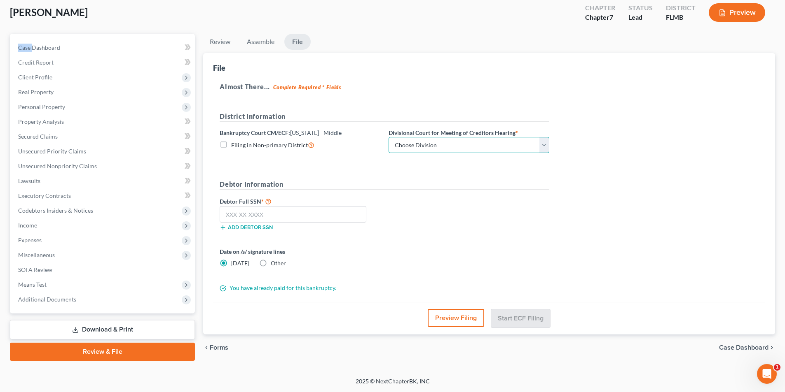
click at [402, 146] on select "Choose Division [GEOGRAPHIC_DATA][PERSON_NAME] [GEOGRAPHIC_DATA] [GEOGRAPHIC_DA…" at bounding box center [468, 145] width 161 height 16
select select "3"
click at [388, 137] on select "Choose Division [GEOGRAPHIC_DATA][PERSON_NAME] [GEOGRAPHIC_DATA] [GEOGRAPHIC_DA…" at bounding box center [468, 145] width 161 height 16
drag, startPoint x: 227, startPoint y: 216, endPoint x: 271, endPoint y: 217, distance: 43.7
click at [230, 215] on input "text" at bounding box center [293, 214] width 147 height 16
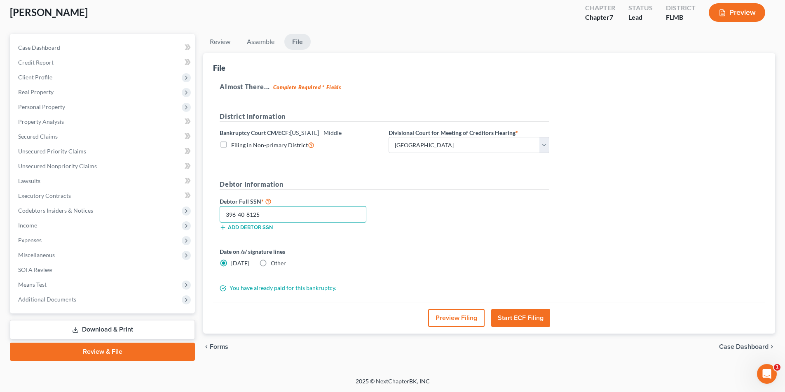
type input "396-40-8125"
click at [517, 319] on button "Start ECF Filing" at bounding box center [520, 318] width 59 height 18
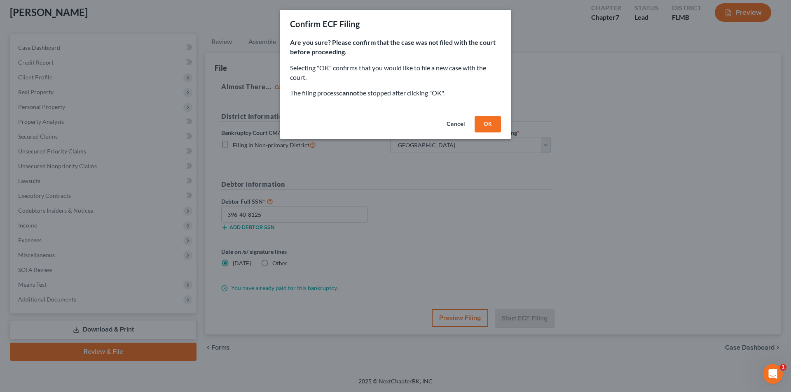
click at [487, 122] on button "OK" at bounding box center [487, 124] width 26 height 16
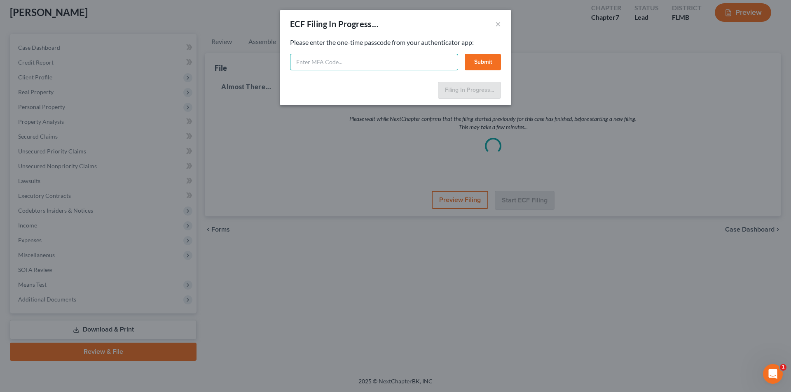
click at [300, 65] on input "text" at bounding box center [374, 62] width 168 height 16
type input "430813"
click at [480, 59] on button "Submit" at bounding box center [483, 62] width 36 height 16
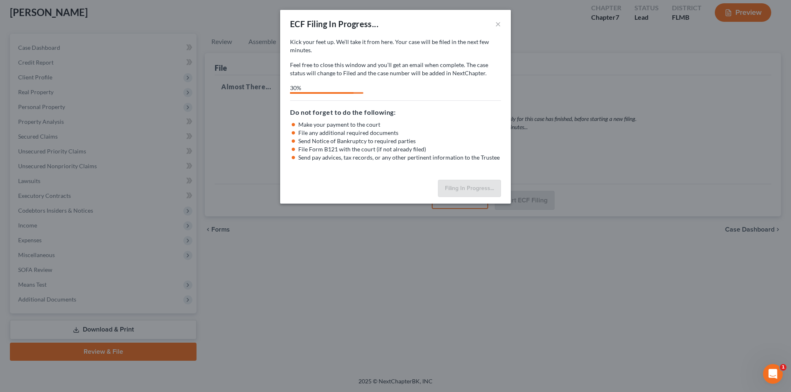
select select "3"
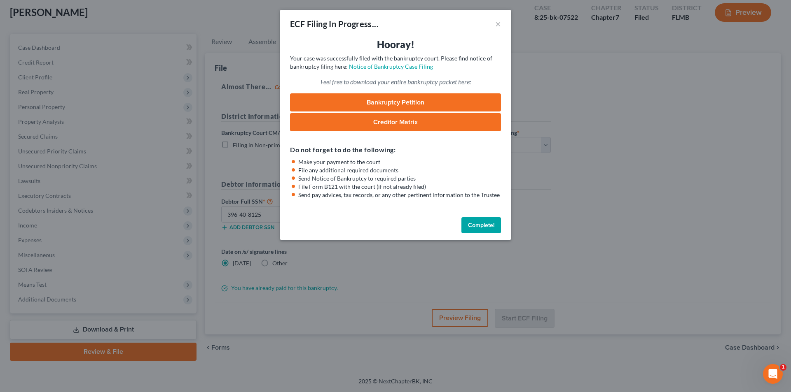
click at [479, 226] on button "Complete!" at bounding box center [481, 225] width 40 height 16
